Goal: Information Seeking & Learning: Learn about a topic

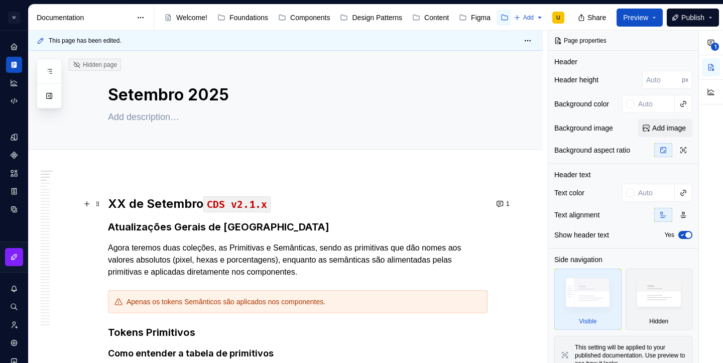
type textarea "*"
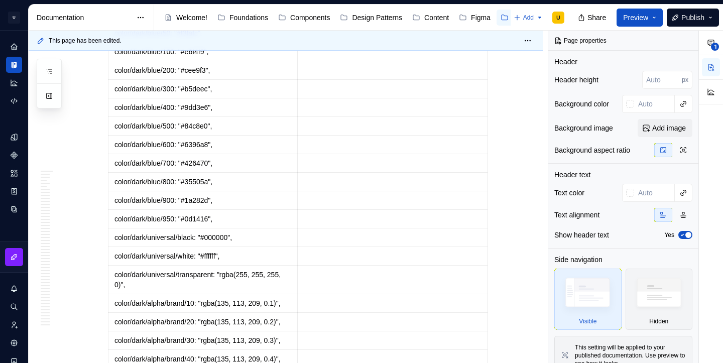
scroll to position [28099, 0]
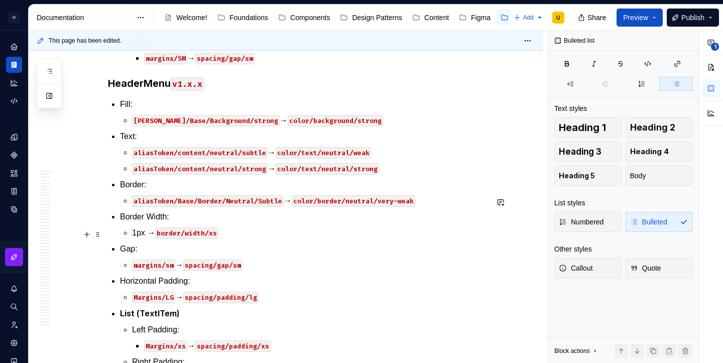
scroll to position [28364, 0]
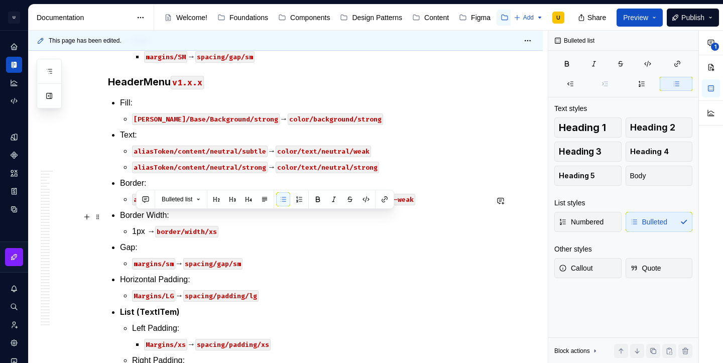
drag, startPoint x: 397, startPoint y: 248, endPoint x: 126, endPoint y: 220, distance: 272.5
copy ul "aliasToken/content/accent/strong → color/text/brand-1/strong aliasToken/content…"
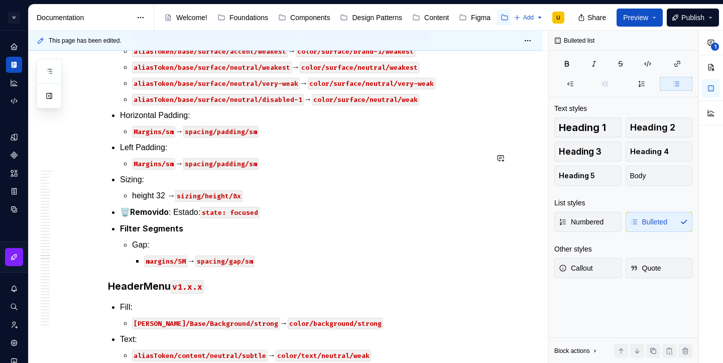
scroll to position [28132, 0]
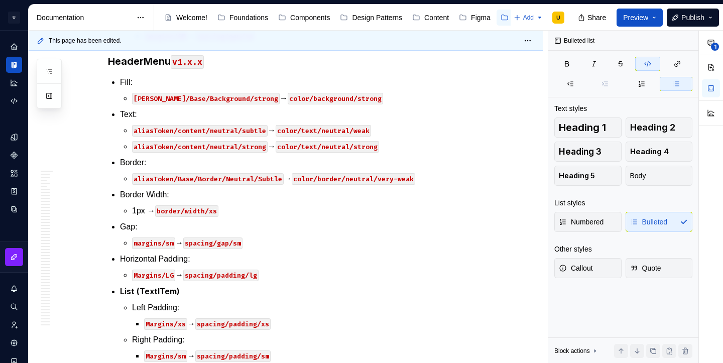
scroll to position [31080, 0]
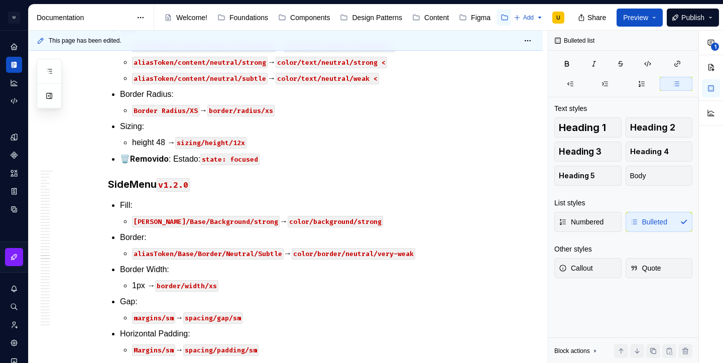
scroll to position [28099, 0]
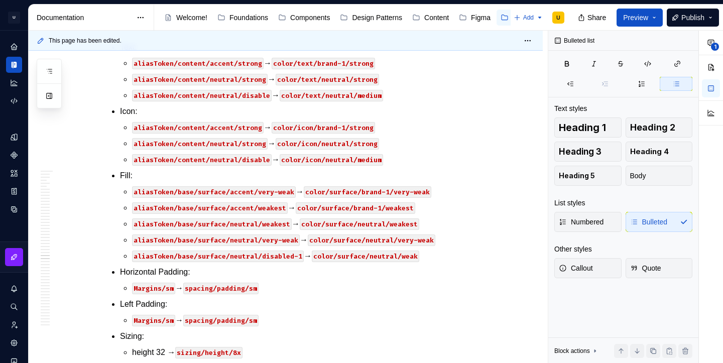
scroll to position [28609, 0]
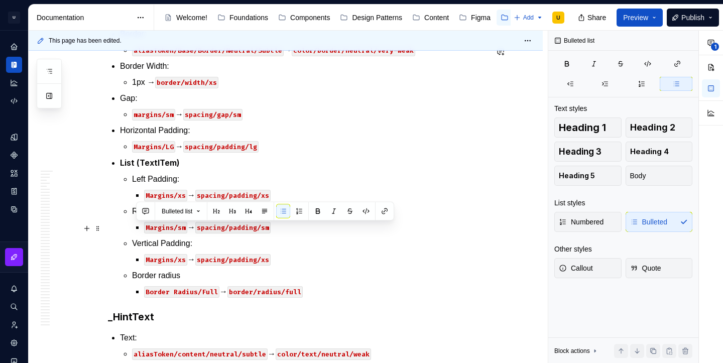
drag, startPoint x: 430, startPoint y: 261, endPoint x: 125, endPoint y: 231, distance: 306.6
copy ul "aliasToken/base/surface/neutral/weakest → color/surface/neutral/weakest aliasTo…"
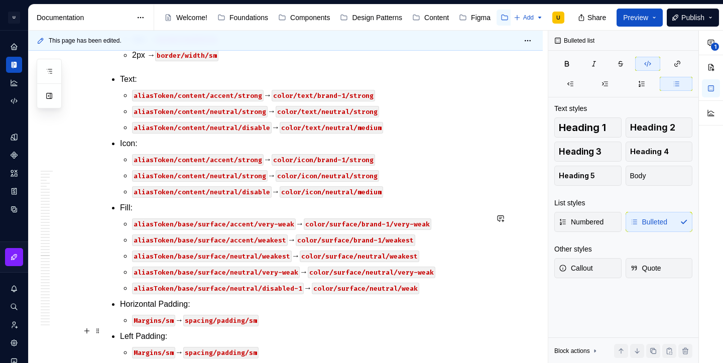
scroll to position [28133, 0]
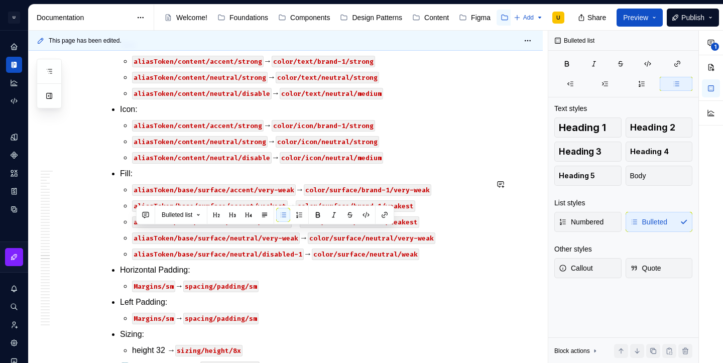
copy p "aliasToken/base/surface/neutral/disabled-1 → color/surface/neutral/weak"
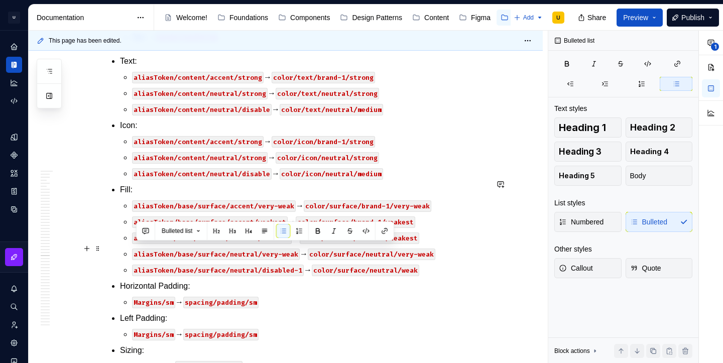
copy p "aliasToken/base/surface/accent/weakest → color/surface/brand-1/weakest"
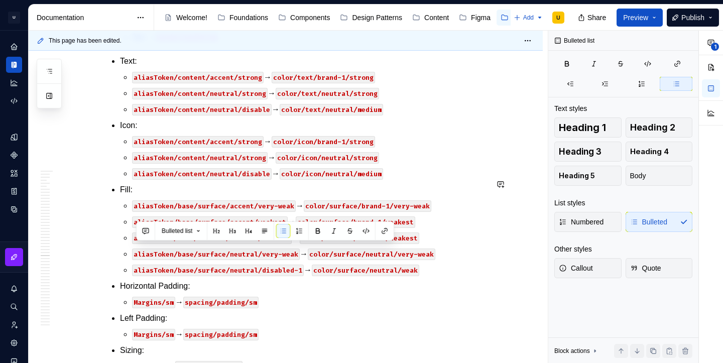
copy p "aliasToken/base/surface/accent/weakest → color/surface/brand-1/weakest"
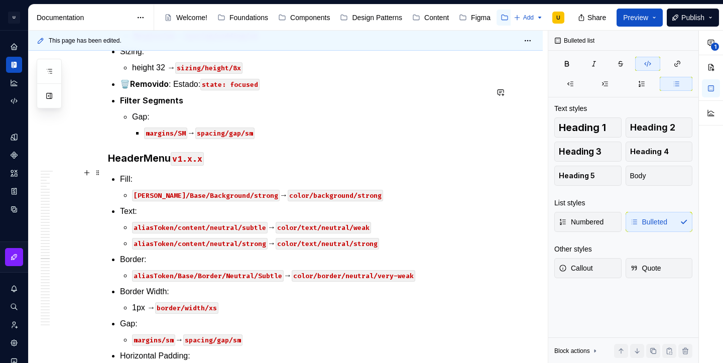
scroll to position [28447, 0]
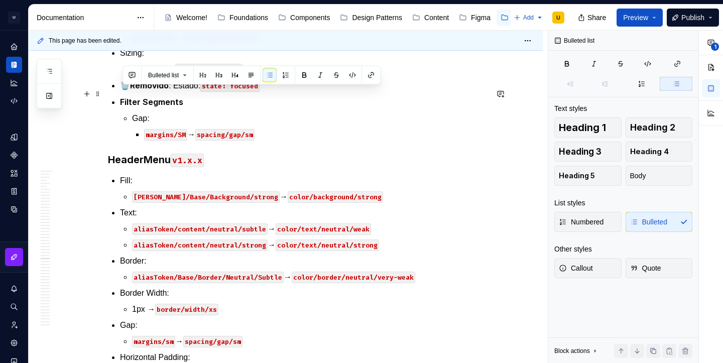
drag, startPoint x: 409, startPoint y: 176, endPoint x: 114, endPoint y: 96, distance: 305.7
copy li "Border color: aliasToken/base/border/accent/strong → color/border/brand-1/mediu…"
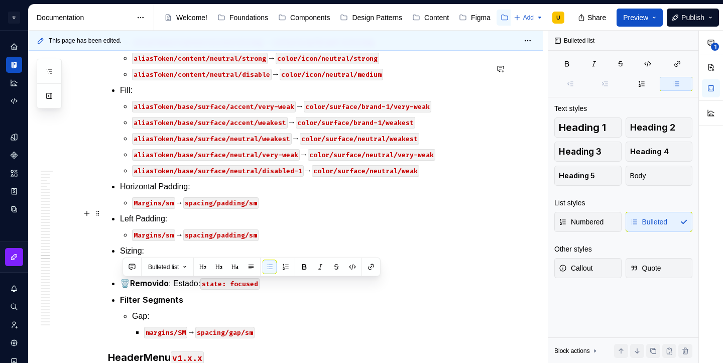
scroll to position [28255, 0]
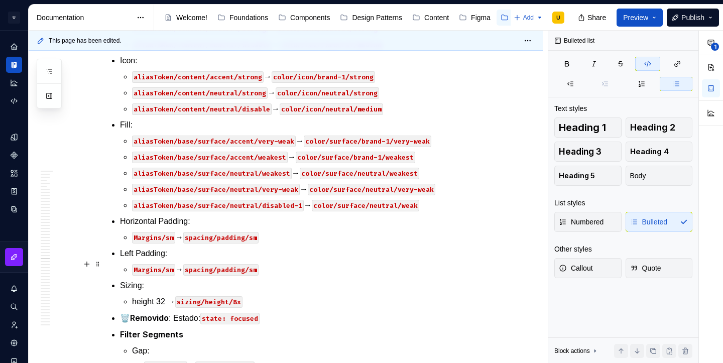
scroll to position [28310, 0]
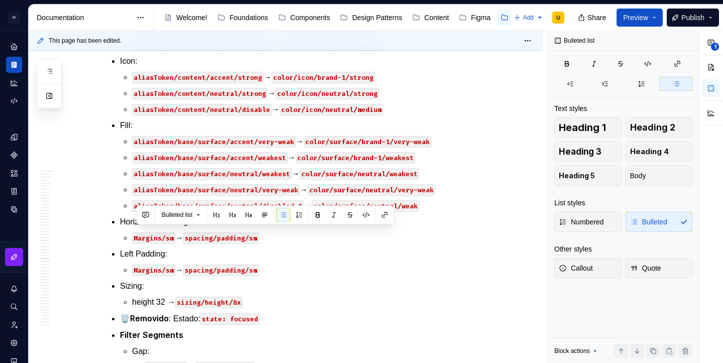
copy p "aliasToken/base/border/accent/subtle → color/border/brand-1/weak"
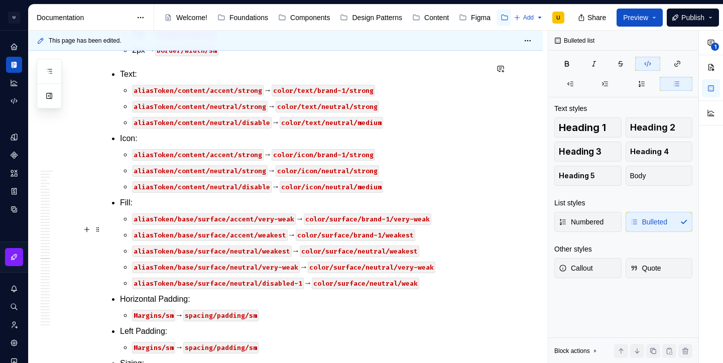
scroll to position [28333, 0]
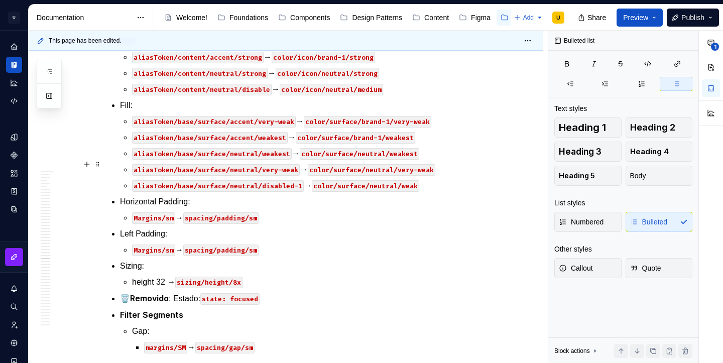
scroll to position [28348, 0]
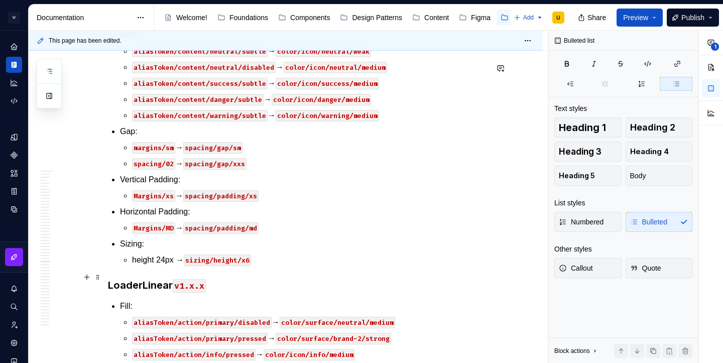
scroll to position [29217, 0]
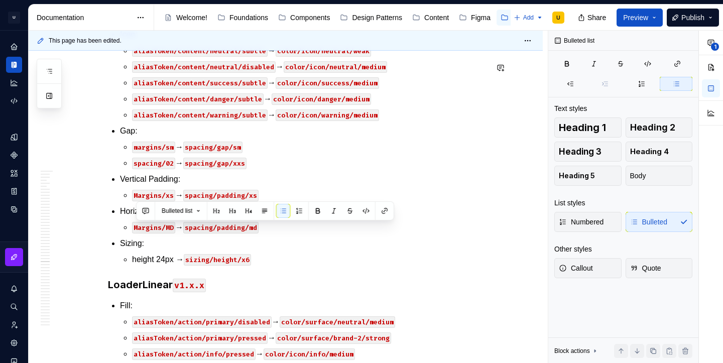
copy p "margins/sm → spacing/gap/sm"
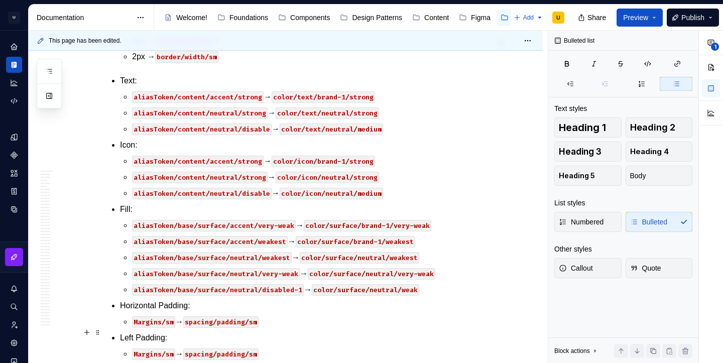
scroll to position [28333, 0]
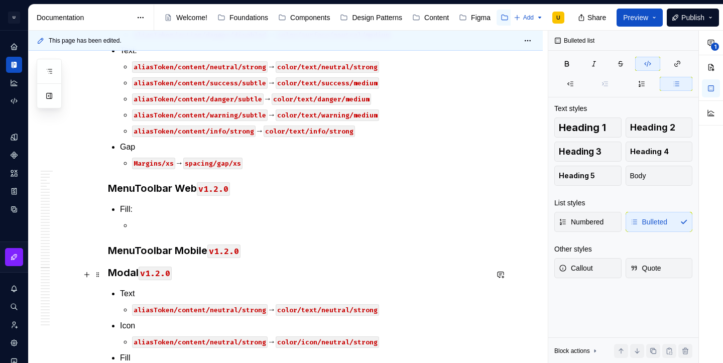
scroll to position [29761, 0]
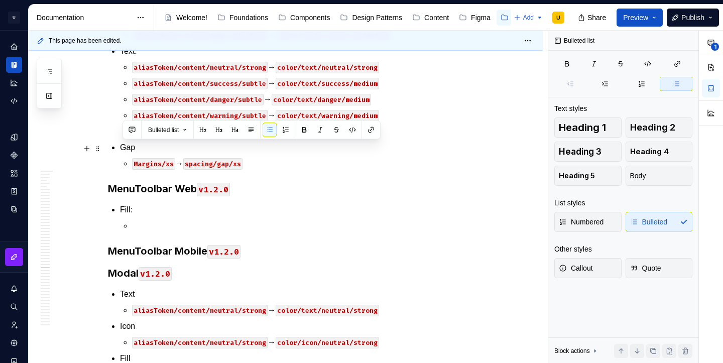
drag, startPoint x: 271, startPoint y: 197, endPoint x: 116, endPoint y: 149, distance: 162.4
copy ul "Vertical Padding: Margins/xs → spacing/padding/xs Horizontal Padding: Margins/M…"
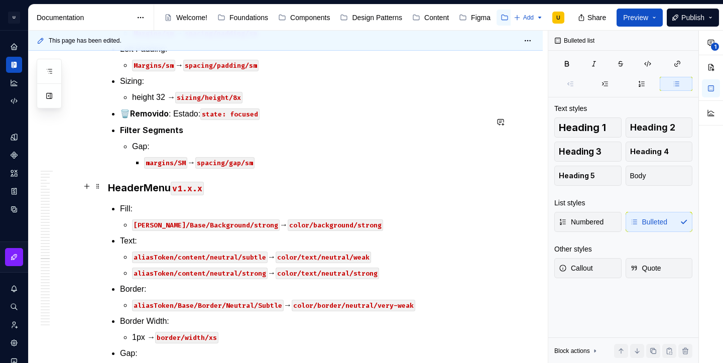
scroll to position [28499, 0]
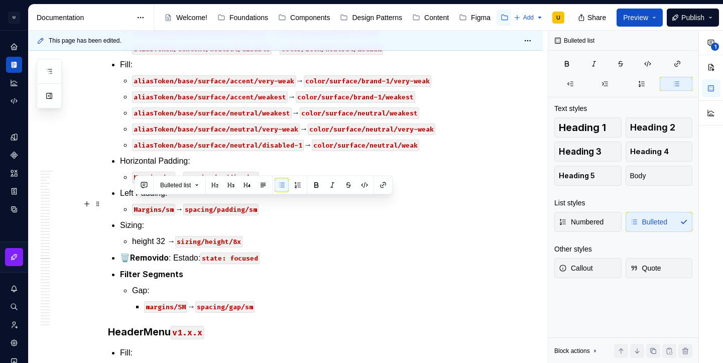
drag, startPoint x: 293, startPoint y: 223, endPoint x: 127, endPoint y: 202, distance: 167.4
copy li "Horizontal Padding: Margins/MD → spacing/padding/md"
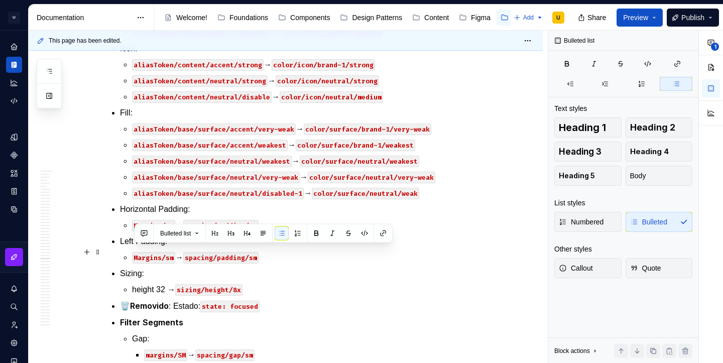
drag, startPoint x: 293, startPoint y: 262, endPoint x: 129, endPoint y: 256, distance: 163.7
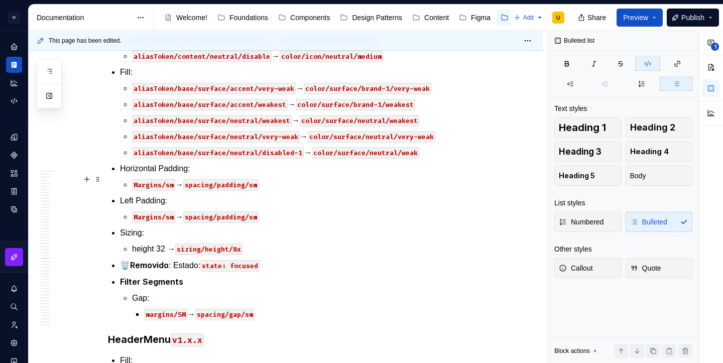
scroll to position [28471, 0]
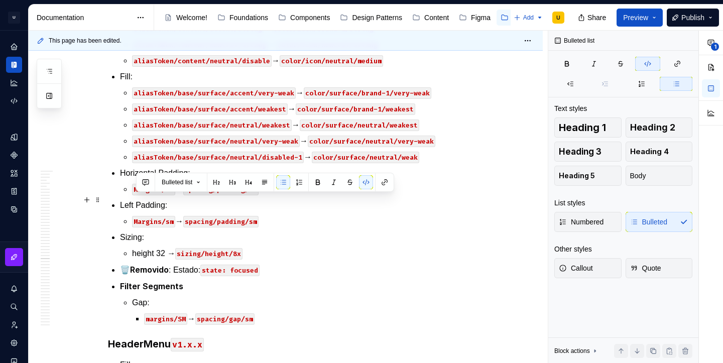
drag, startPoint x: 177, startPoint y: 200, endPoint x: 119, endPoint y: 198, distance: 57.7
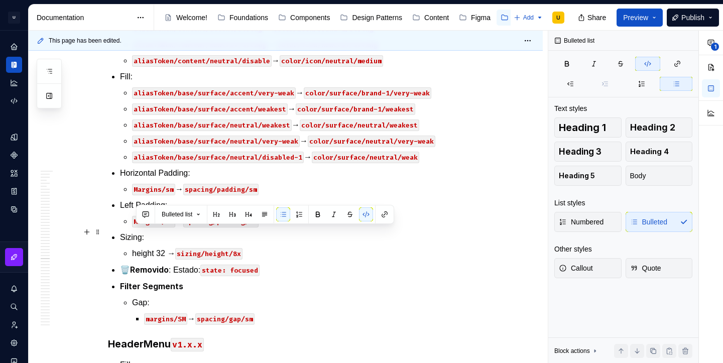
drag, startPoint x: 176, startPoint y: 234, endPoint x: 132, endPoint y: 235, distance: 43.7
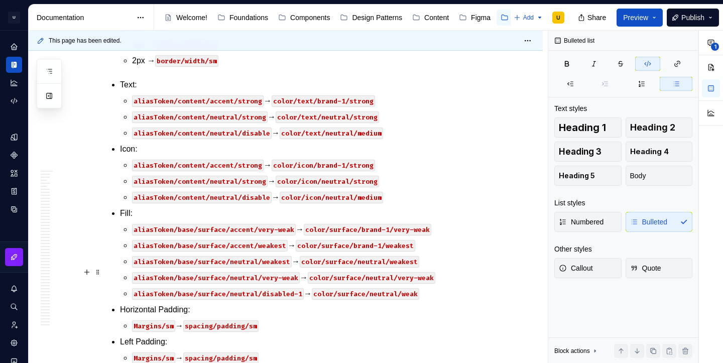
scroll to position [28346, 0]
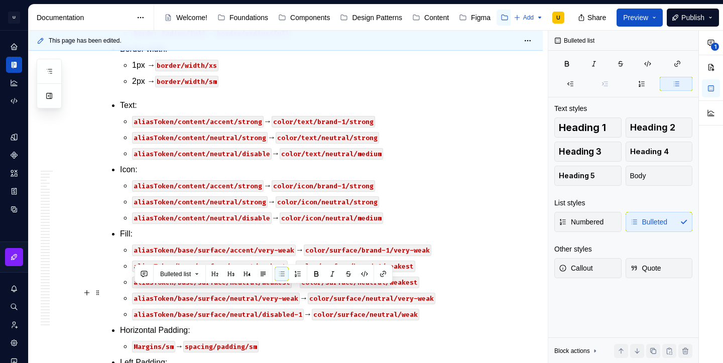
drag, startPoint x: 197, startPoint y: 292, endPoint x: 133, endPoint y: 291, distance: 63.7
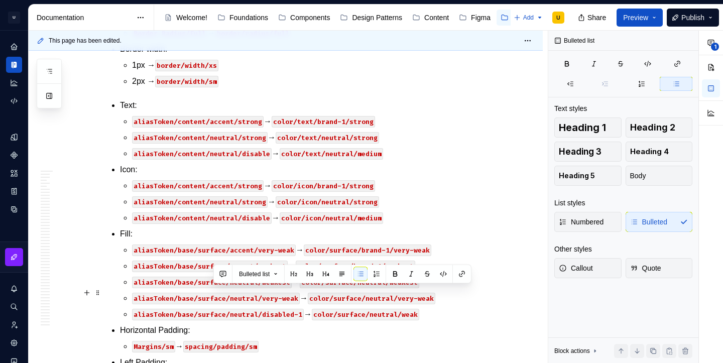
drag, startPoint x: 278, startPoint y: 295, endPoint x: 214, endPoint y: 293, distance: 63.7
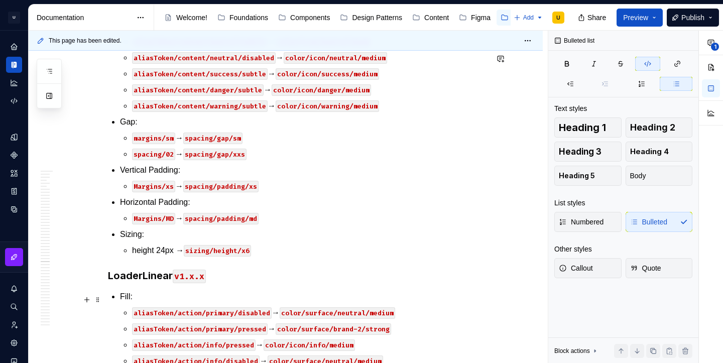
scroll to position [29357, 0]
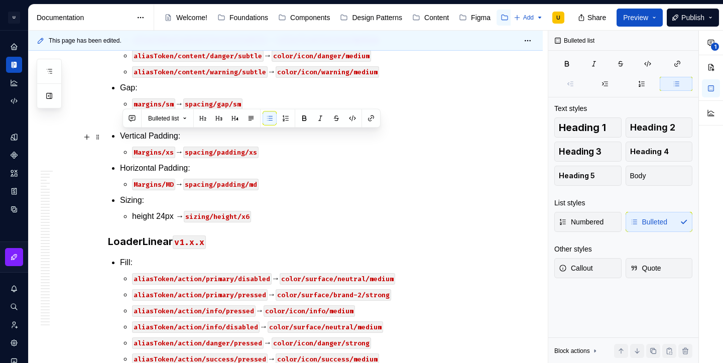
drag, startPoint x: 226, startPoint y: 155, endPoint x: 120, endPoint y: 135, distance: 108.3
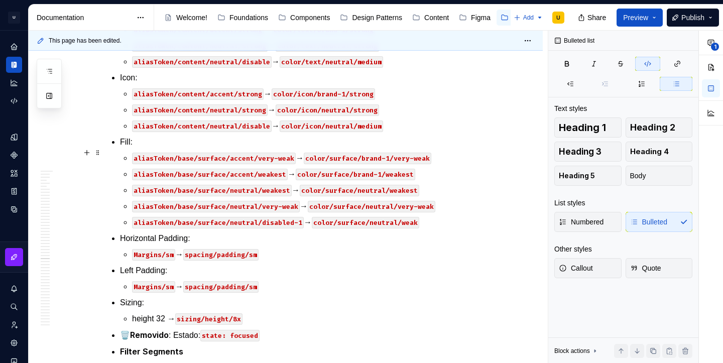
scroll to position [28439, 0]
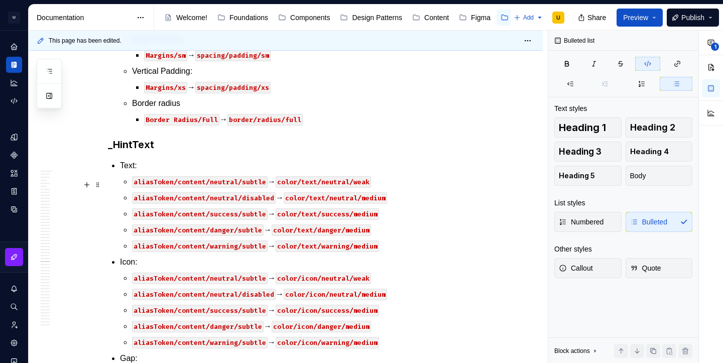
scroll to position [29165, 0]
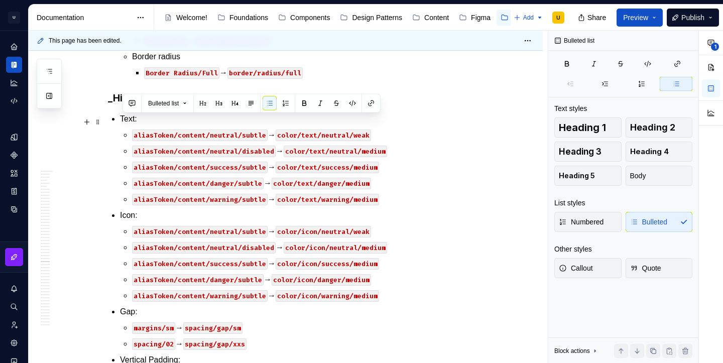
drag, startPoint x: 260, startPoint y: 136, endPoint x: 123, endPoint y: 114, distance: 138.8
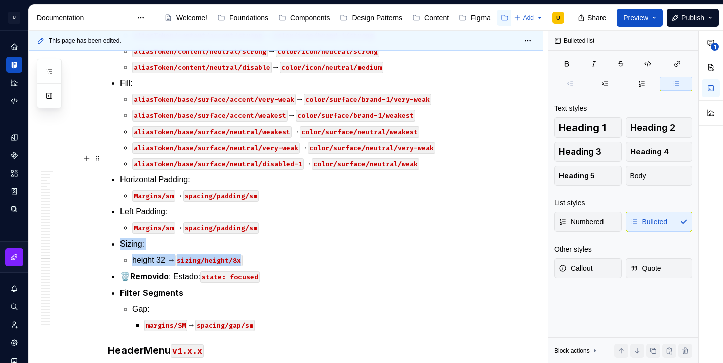
scroll to position [28530, 0]
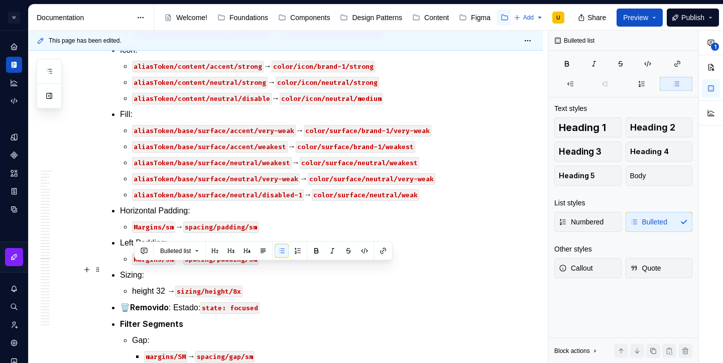
drag, startPoint x: 170, startPoint y: 266, endPoint x: 131, endPoint y: 266, distance: 39.1
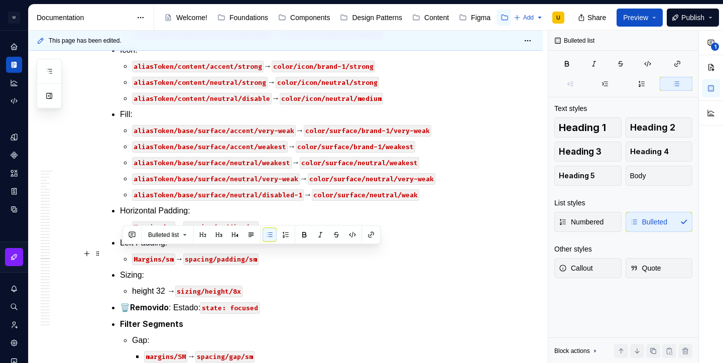
drag, startPoint x: 265, startPoint y: 268, endPoint x: 108, endPoint y: 249, distance: 158.7
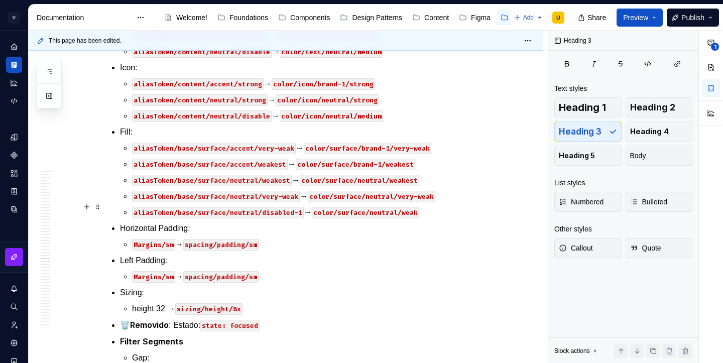
scroll to position [28483, 0]
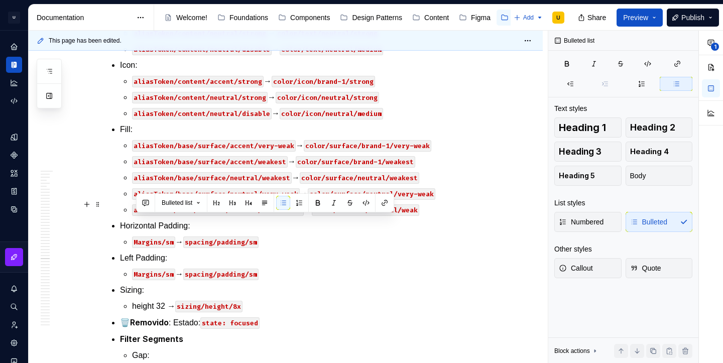
drag, startPoint x: 253, startPoint y: 219, endPoint x: 134, endPoint y: 212, distance: 119.6
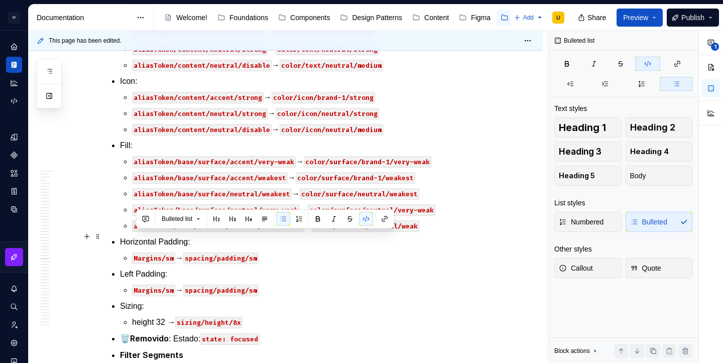
drag, startPoint x: 177, startPoint y: 238, endPoint x: 128, endPoint y: 235, distance: 48.2
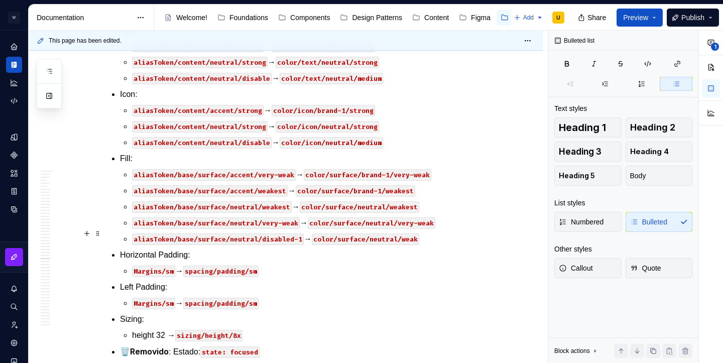
scroll to position [28502, 0]
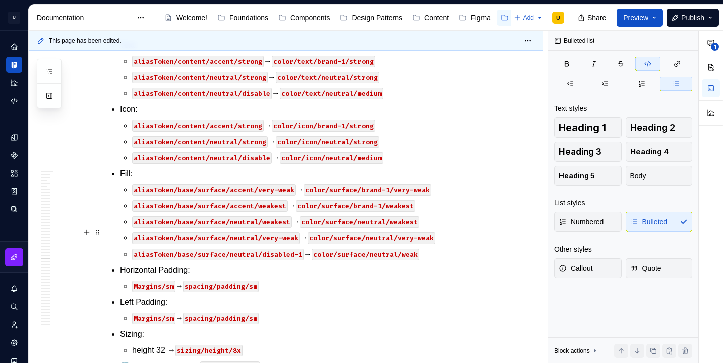
scroll to position [28485, 0]
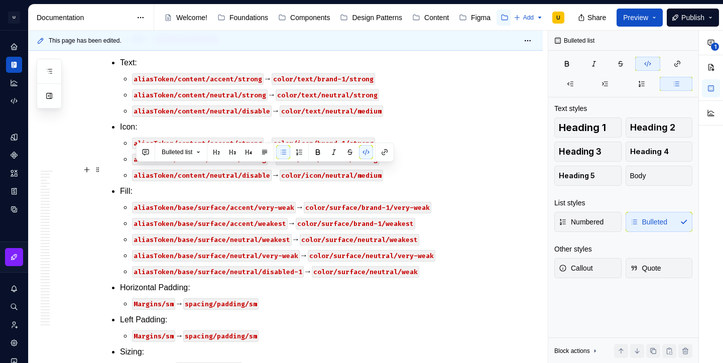
drag, startPoint x: 201, startPoint y: 168, endPoint x: 137, endPoint y: 173, distance: 63.9
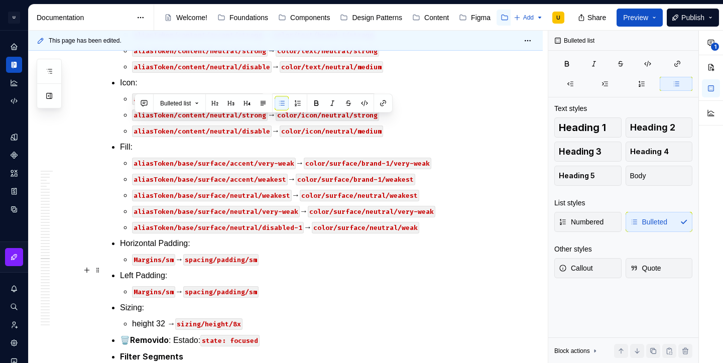
scroll to position [28538, 0]
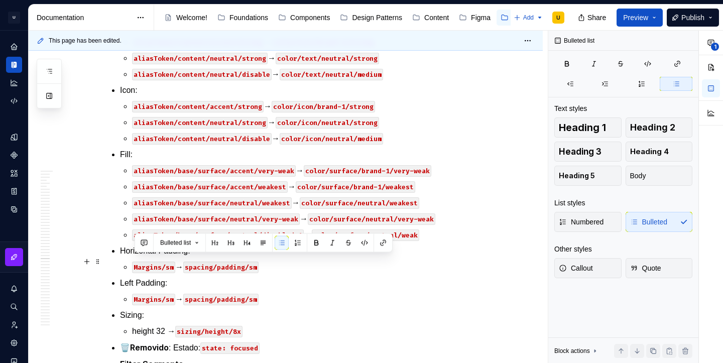
drag, startPoint x: 242, startPoint y: 265, endPoint x: 165, endPoint y: 261, distance: 77.4
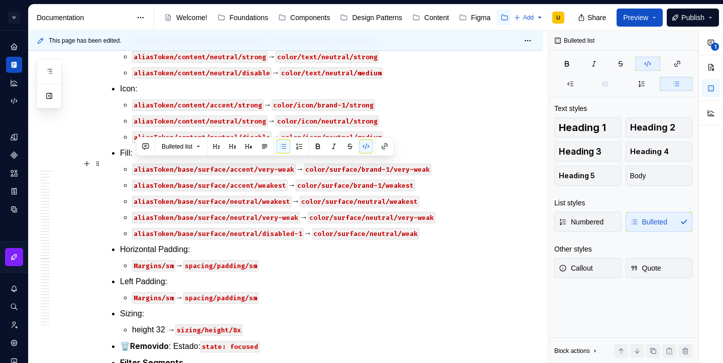
drag, startPoint x: 177, startPoint y: 165, endPoint x: 131, endPoint y: 164, distance: 45.2
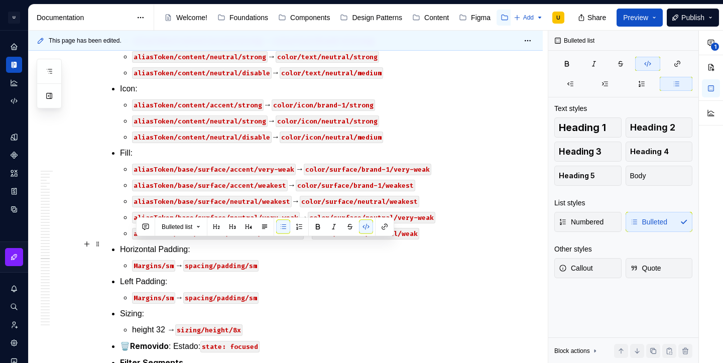
drag, startPoint x: 208, startPoint y: 243, endPoint x: 133, endPoint y: 243, distance: 74.3
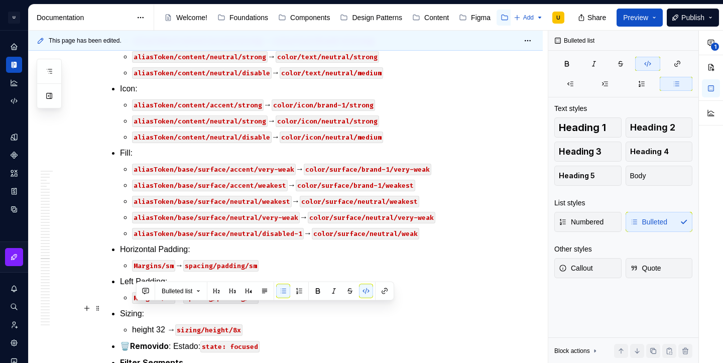
drag, startPoint x: 209, startPoint y: 310, endPoint x: 132, endPoint y: 311, distance: 77.3
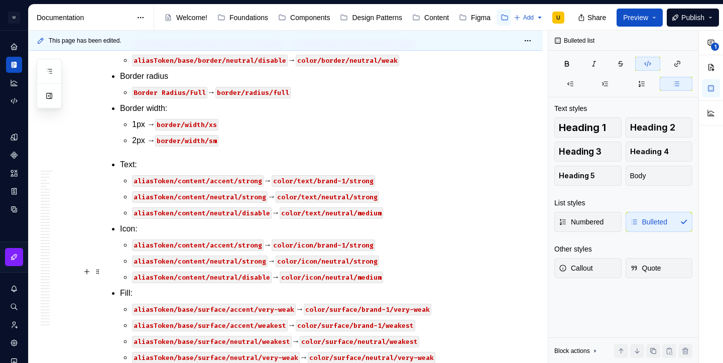
scroll to position [28436, 0]
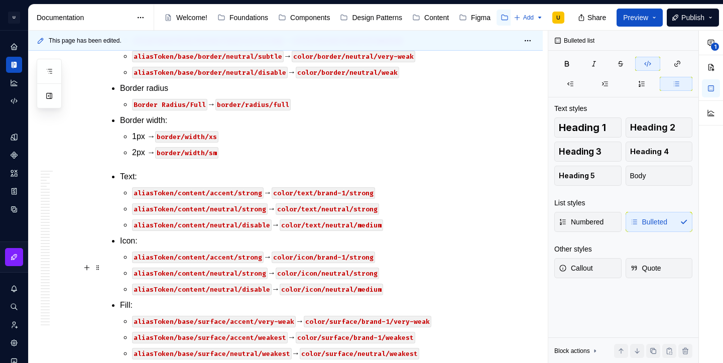
type textarea "*"
